Goal: Task Accomplishment & Management: Use online tool/utility

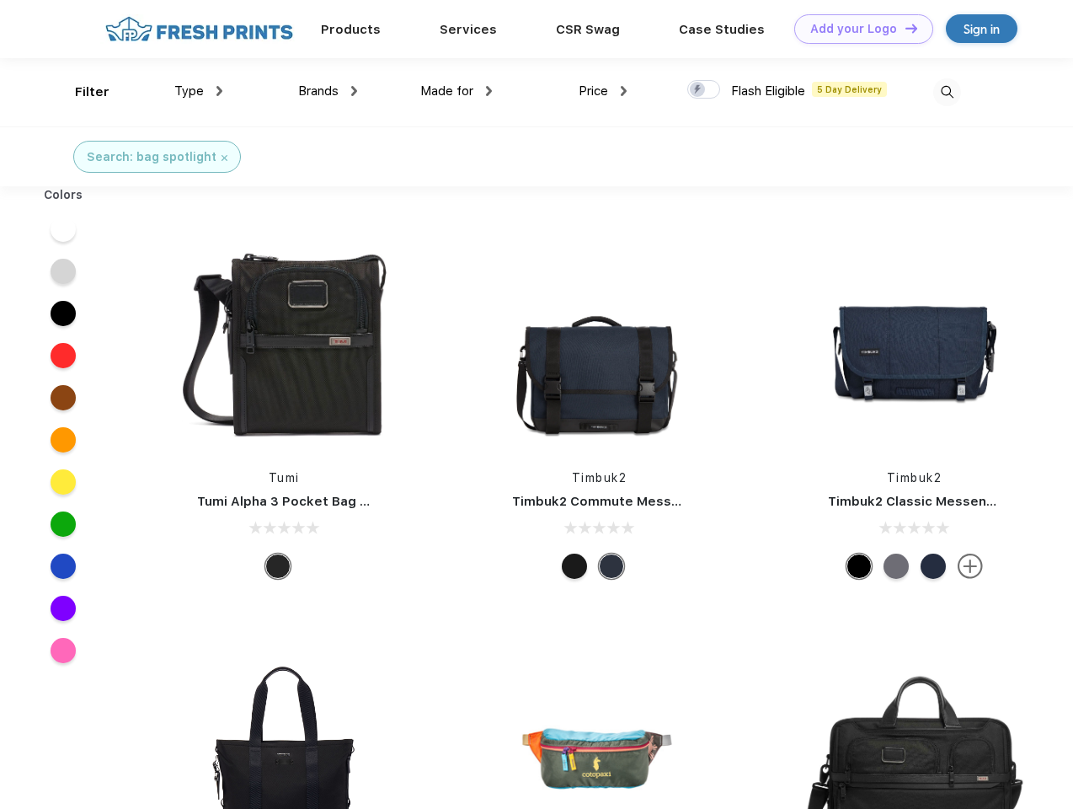
click at [857, 29] on link "Add your Logo Design Tool" at bounding box center [863, 28] width 139 height 29
click at [0, 0] on div "Design Tool" at bounding box center [0, 0] width 0 height 0
click at [904, 28] on link "Add your Logo Design Tool" at bounding box center [863, 28] width 139 height 29
click at [81, 92] on div "Filter" at bounding box center [92, 92] width 35 height 19
click at [199, 91] on span "Type" at bounding box center [188, 90] width 29 height 15
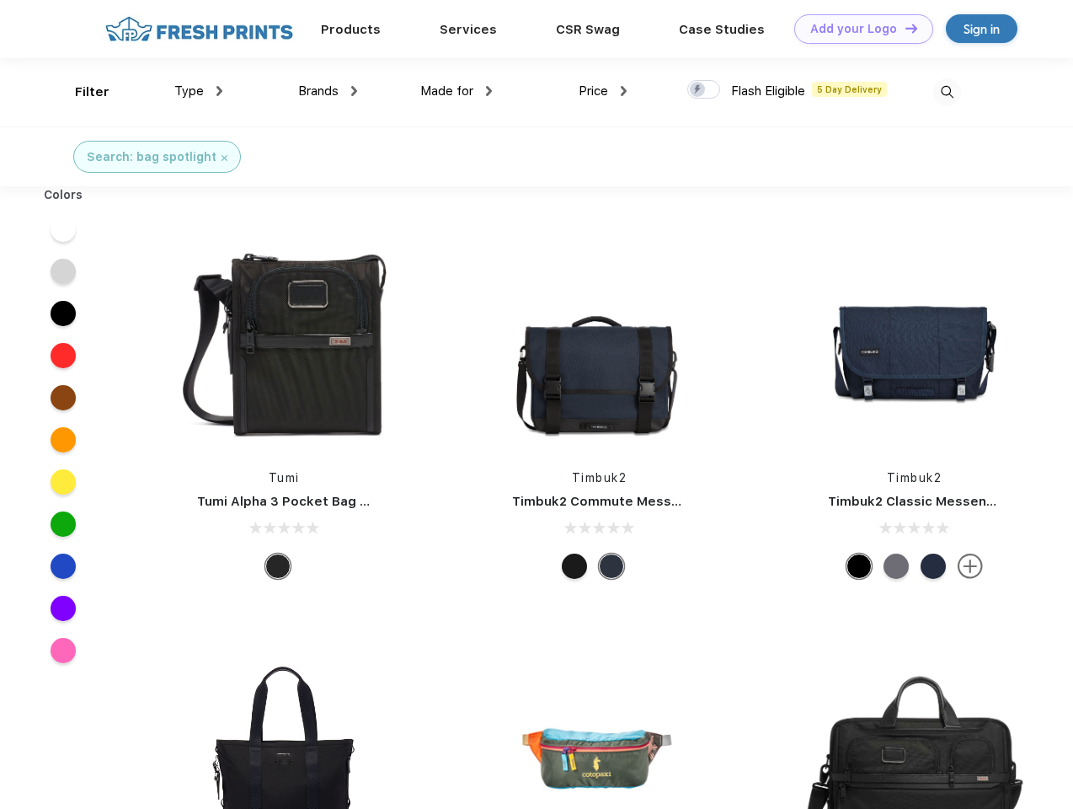
click at [328, 91] on span "Brands" at bounding box center [318, 90] width 40 height 15
click at [456, 91] on span "Made for" at bounding box center [446, 90] width 53 height 15
click at [603, 91] on span "Price" at bounding box center [593, 90] width 29 height 15
click at [704, 90] on div at bounding box center [703, 89] width 33 height 19
click at [698, 90] on input "checkbox" at bounding box center [692, 84] width 11 height 11
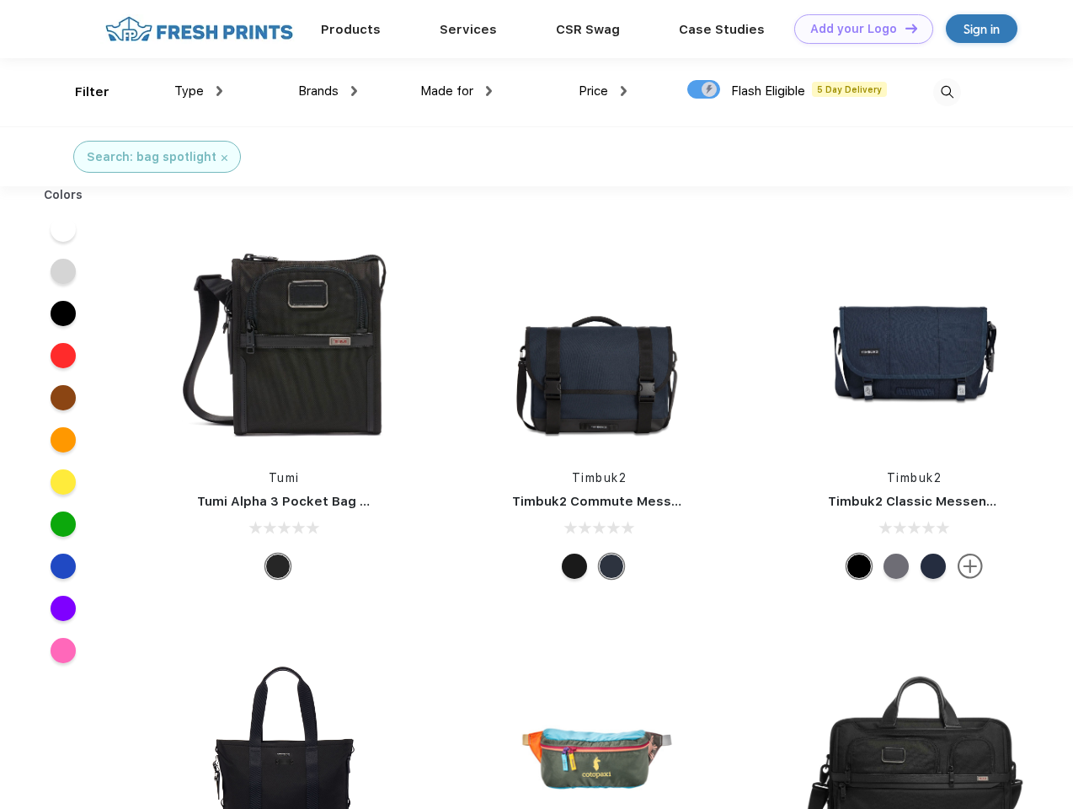
click at [947, 92] on img at bounding box center [947, 92] width 28 height 28
